Goal: Check status

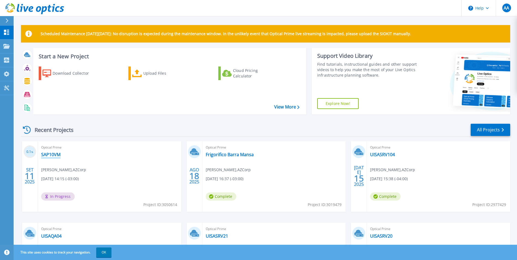
click at [56, 155] on link "SAP10VM" at bounding box center [50, 154] width 19 height 5
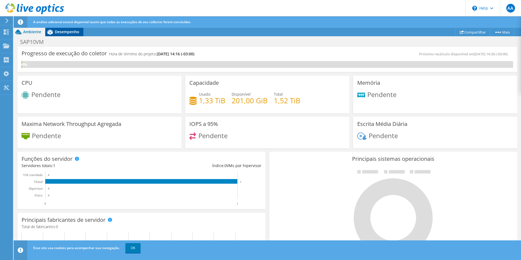
click at [69, 34] on span "Desempenho" at bounding box center [67, 31] width 25 height 5
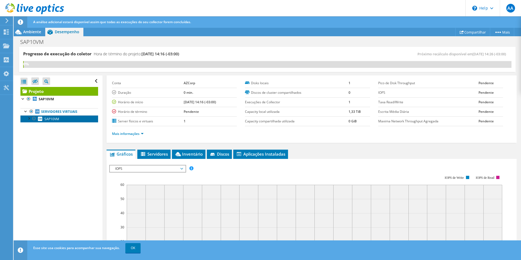
scroll to position [82, 0]
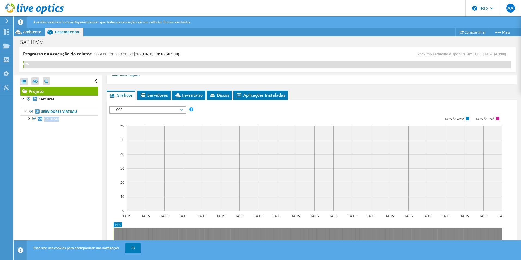
drag, startPoint x: 59, startPoint y: 131, endPoint x: 43, endPoint y: 123, distance: 17.6
click at [43, 123] on div "Abrir Todos Fechar Todos Ocultar nós excluídos Filtro de árvore do projeto" at bounding box center [58, 167] width 89 height 185
copy span "SAP10VM"
click at [64, 160] on div "Abrir Todos Fechar Todos Ocultar nós excluídos Filtro de árvore do projeto" at bounding box center [58, 167] width 89 height 185
click at [36, 153] on div "Abrir Todos Fechar Todos Ocultar nós excluídos Filtro de árvore do projeto" at bounding box center [58, 167] width 89 height 185
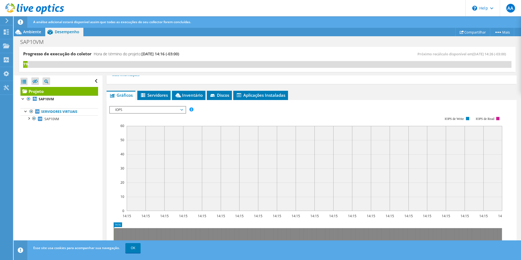
click at [319, 84] on div "Projeto Detalhes Preparado para: Alexandre Alves, alexandre.alves@azcorp.com.br…" at bounding box center [311, 162] width 418 height 336
